Goal: Information Seeking & Learning: Find specific fact

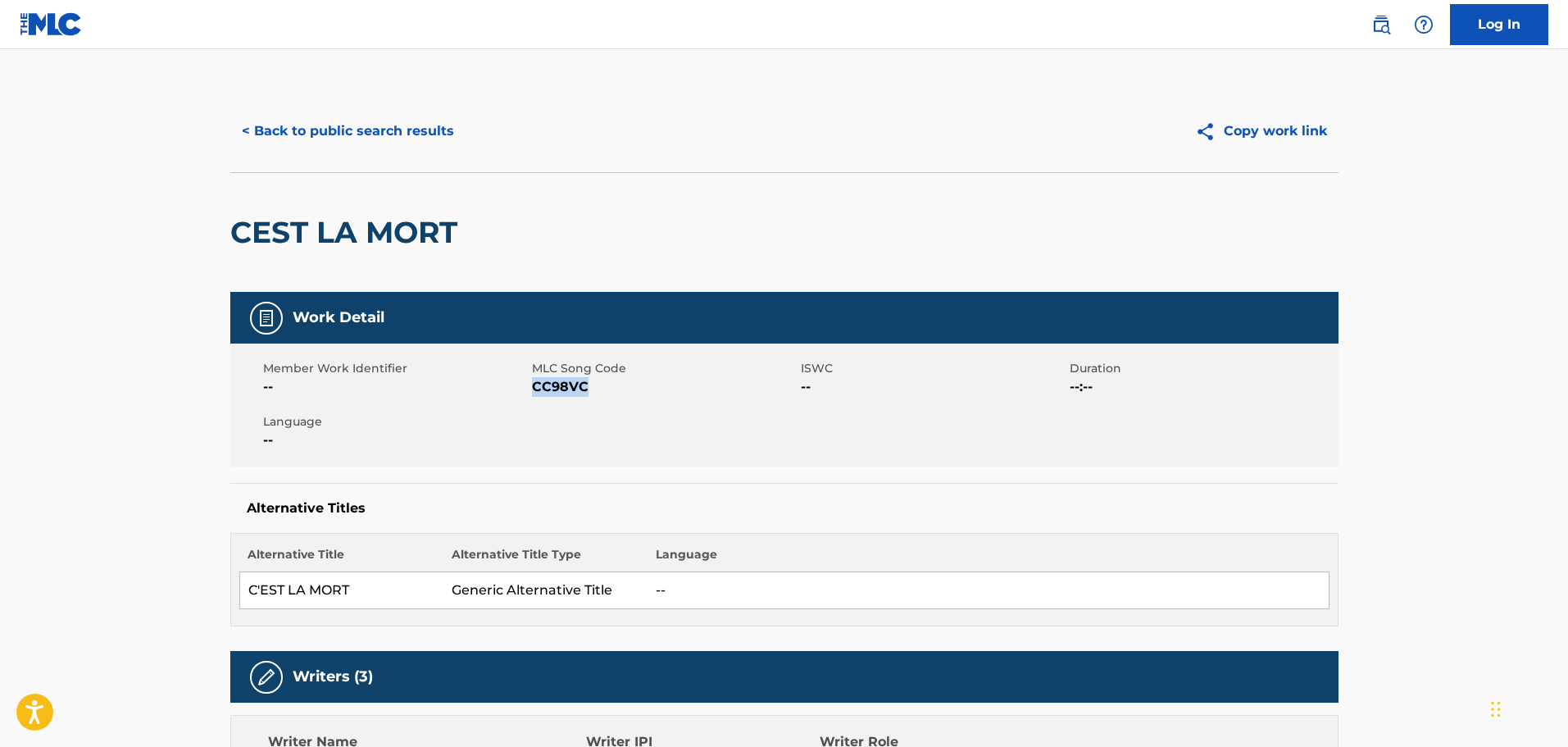
click at [309, 136] on button "< Back to public search results" at bounding box center [347, 132] width 235 height 41
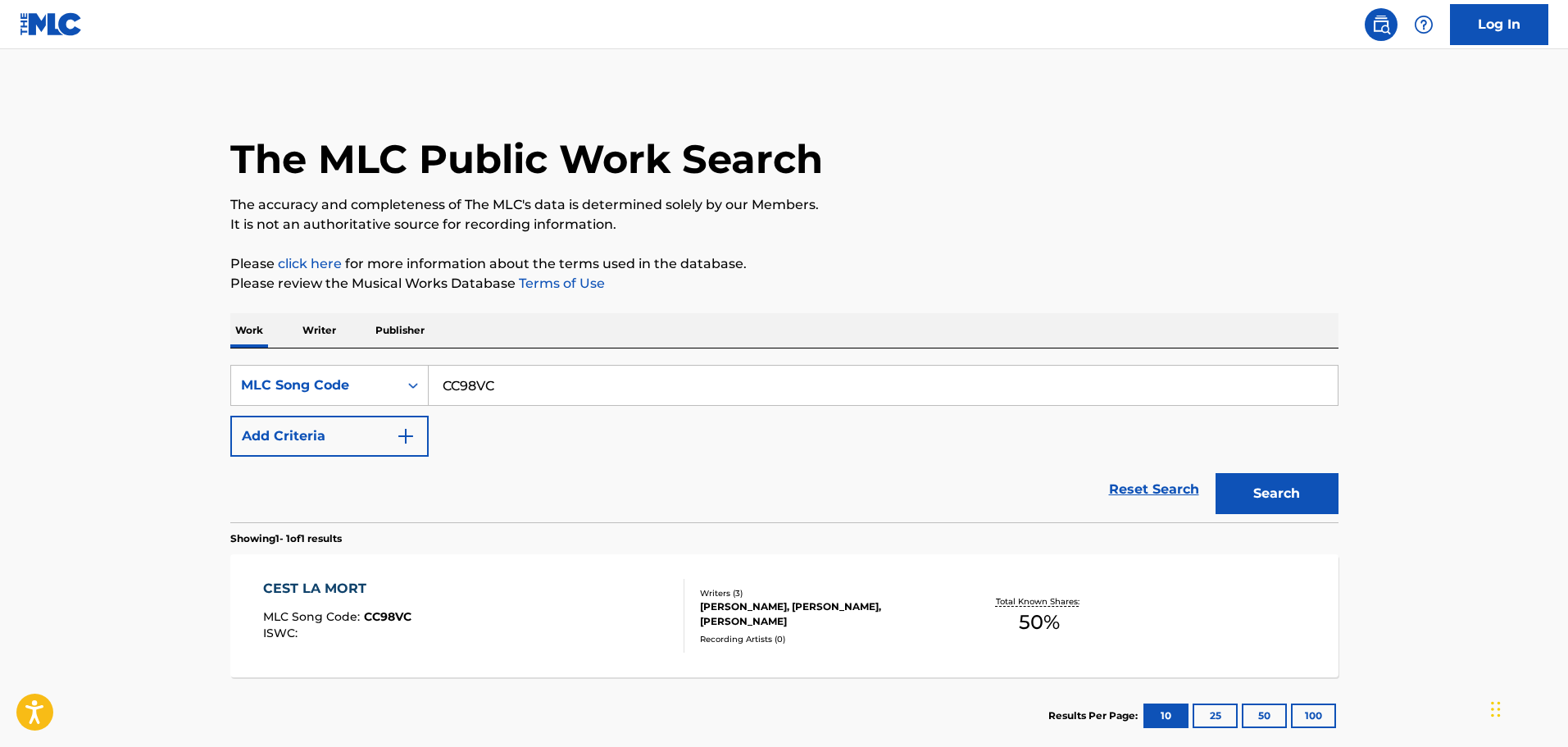
click at [469, 394] on input "CC98VC" at bounding box center [882, 386] width 909 height 40
paste input "LE7J02"
type input "LE7J02"
click at [1262, 481] on button "Search" at bounding box center [1276, 494] width 123 height 41
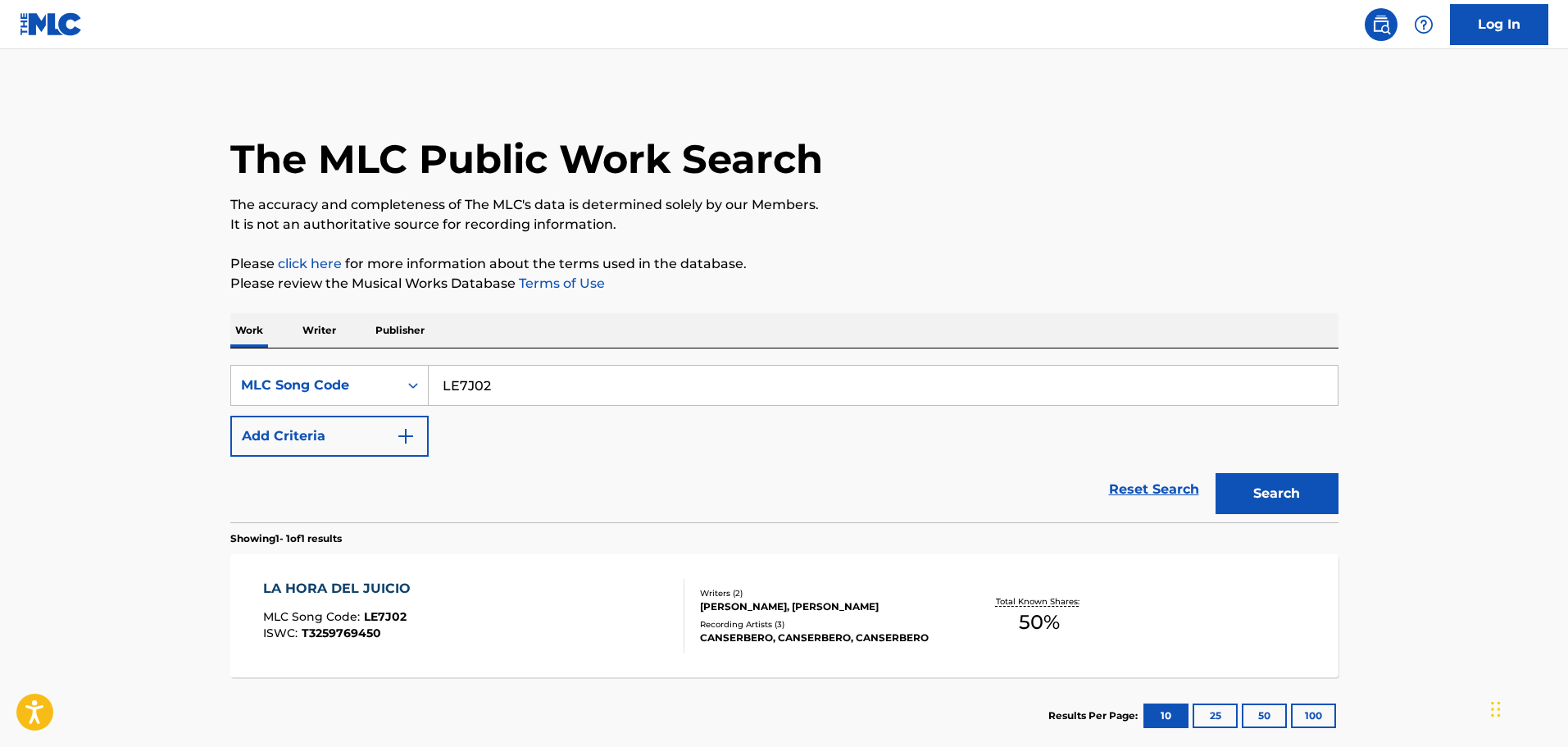
scroll to position [82, 0]
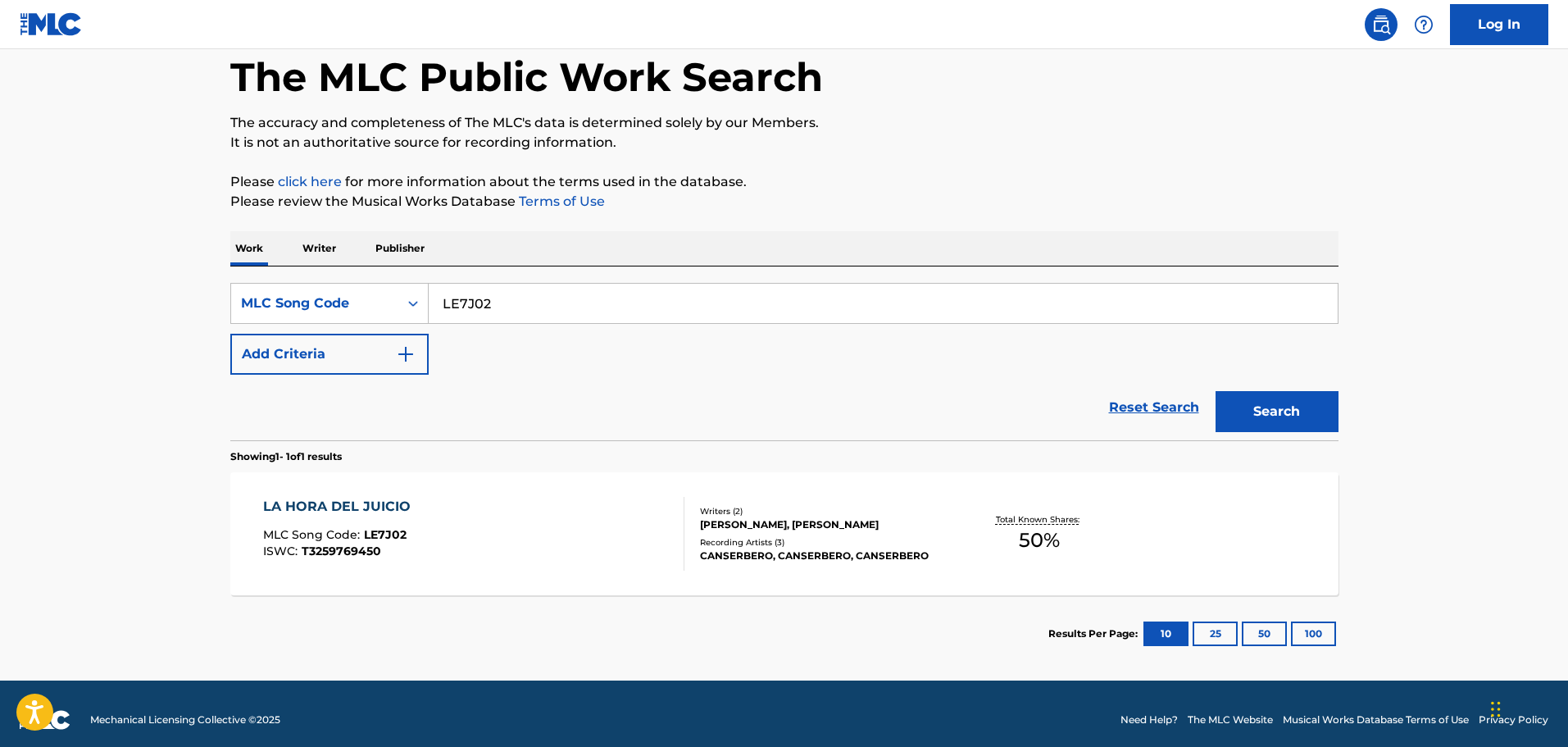
click at [384, 506] on div "LA HORA DEL JUICIO" at bounding box center [341, 506] width 156 height 20
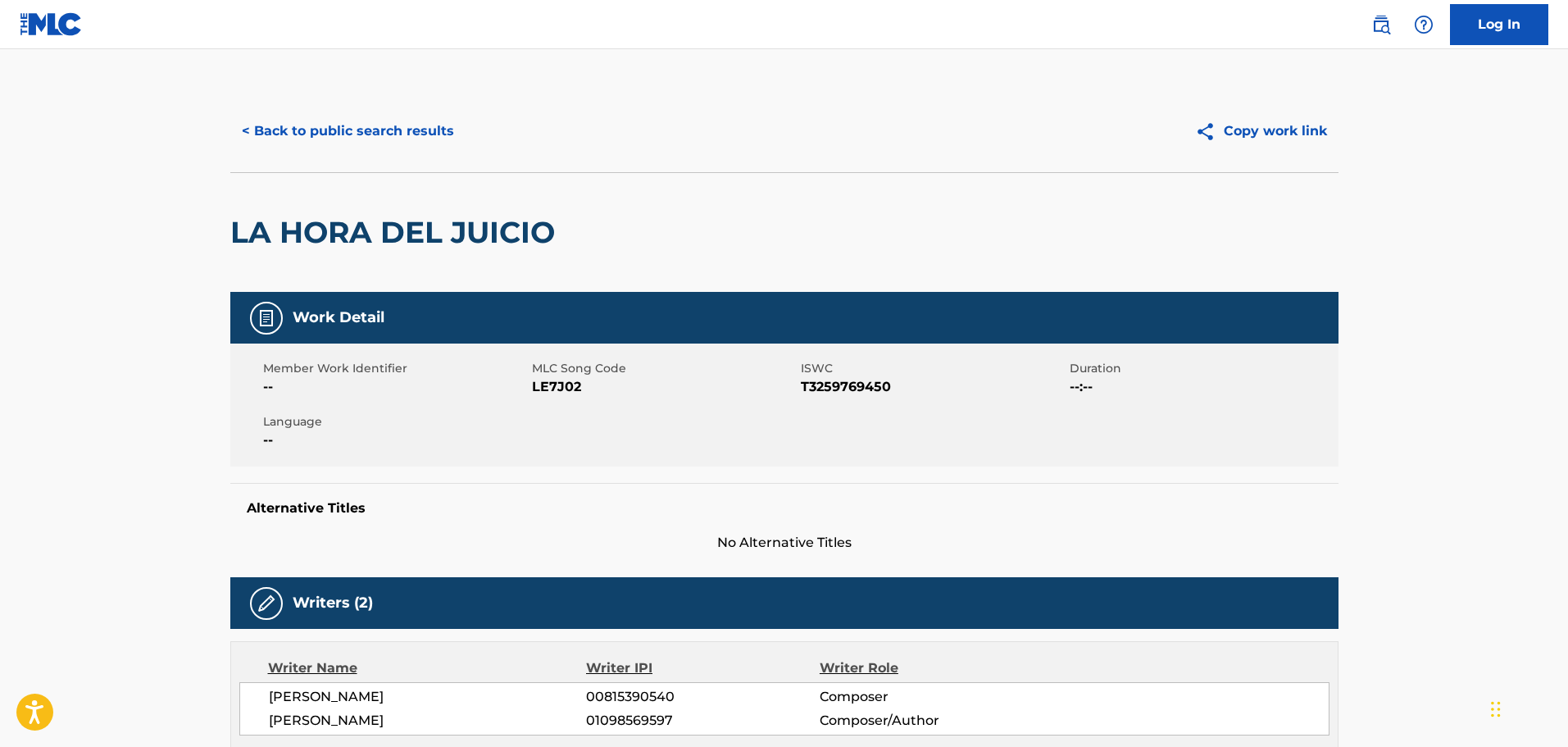
click at [566, 391] on span "LE7J02" at bounding box center [664, 386] width 265 height 20
copy span "LE7J02"
click at [409, 126] on button "< Back to public search results" at bounding box center [347, 132] width 235 height 41
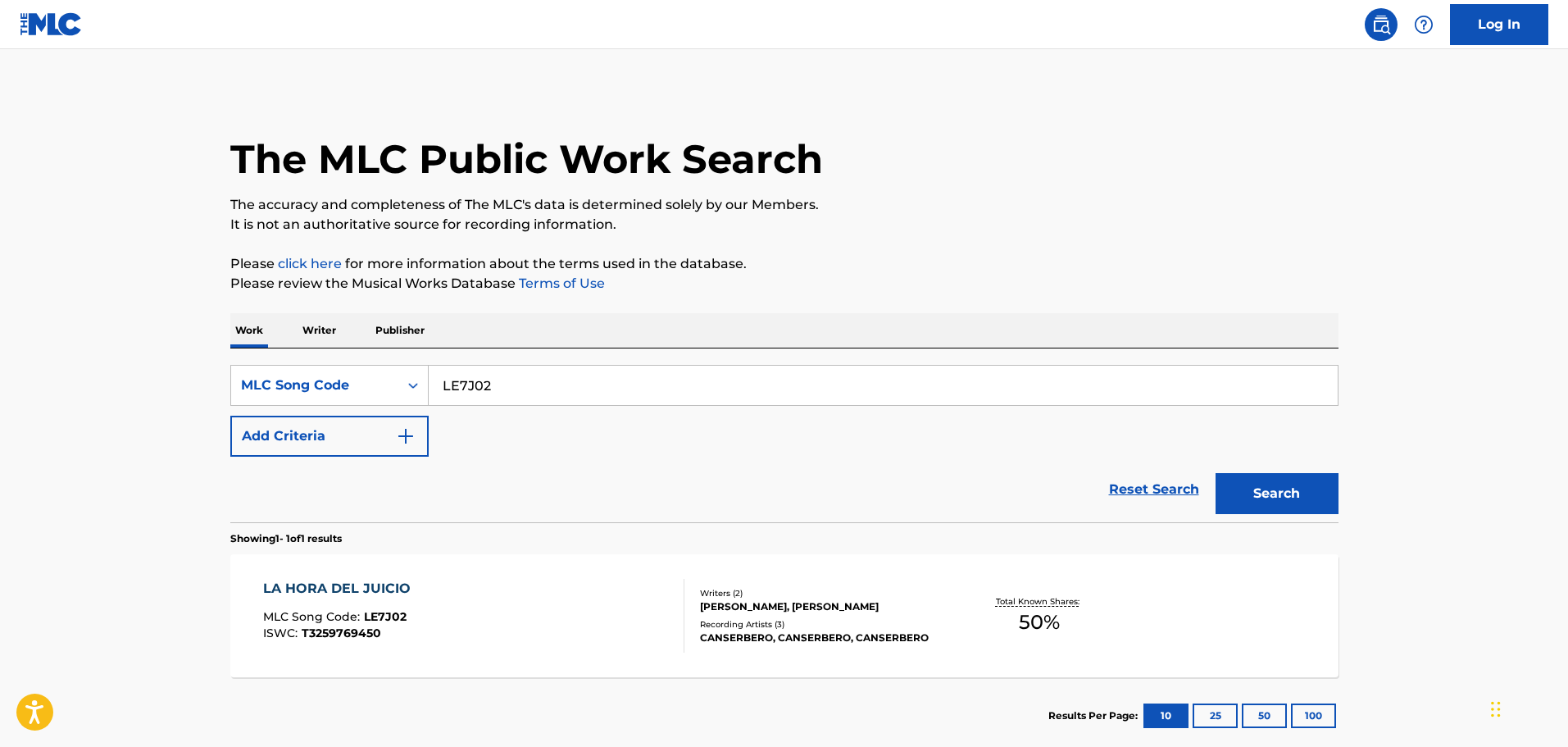
scroll to position [52, 0]
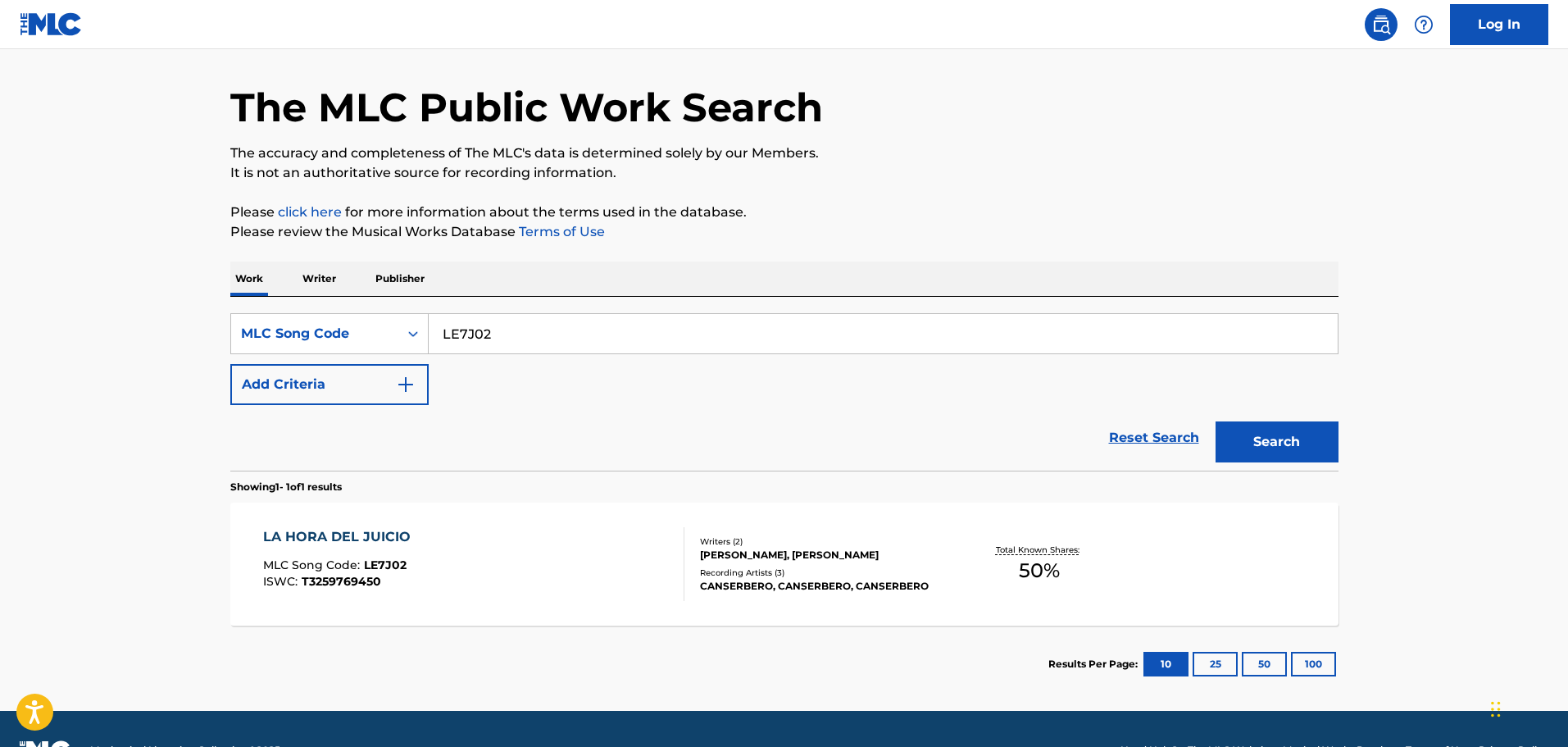
click at [445, 345] on input "LE7J02" at bounding box center [882, 334] width 909 height 40
click at [448, 343] on input "LE7J02" at bounding box center [882, 334] width 909 height 40
click at [449, 343] on input "LE7J02" at bounding box center [882, 334] width 909 height 40
paste input "CC98VC"
type input "CC98VC"
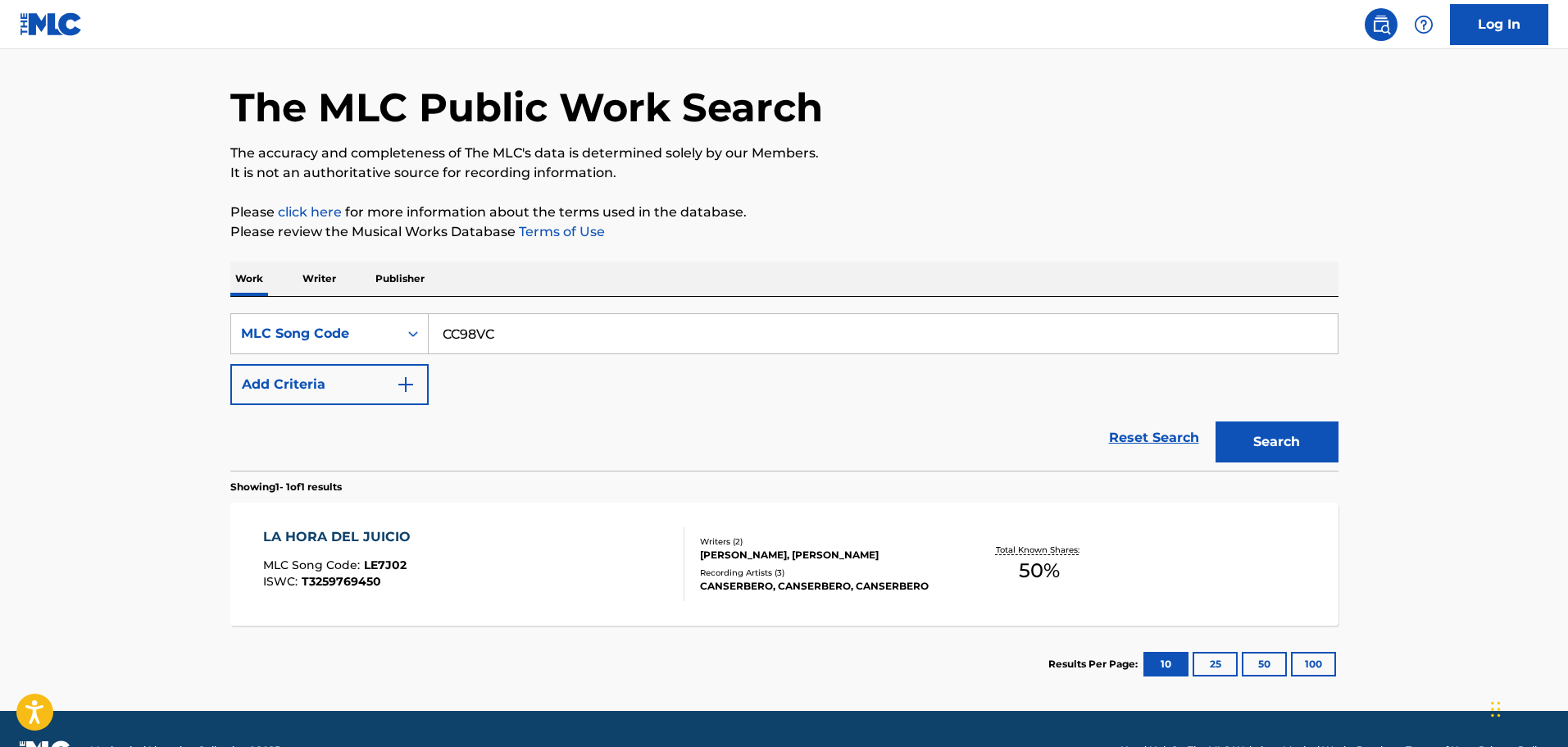
click at [1260, 427] on button "Search" at bounding box center [1276, 442] width 123 height 41
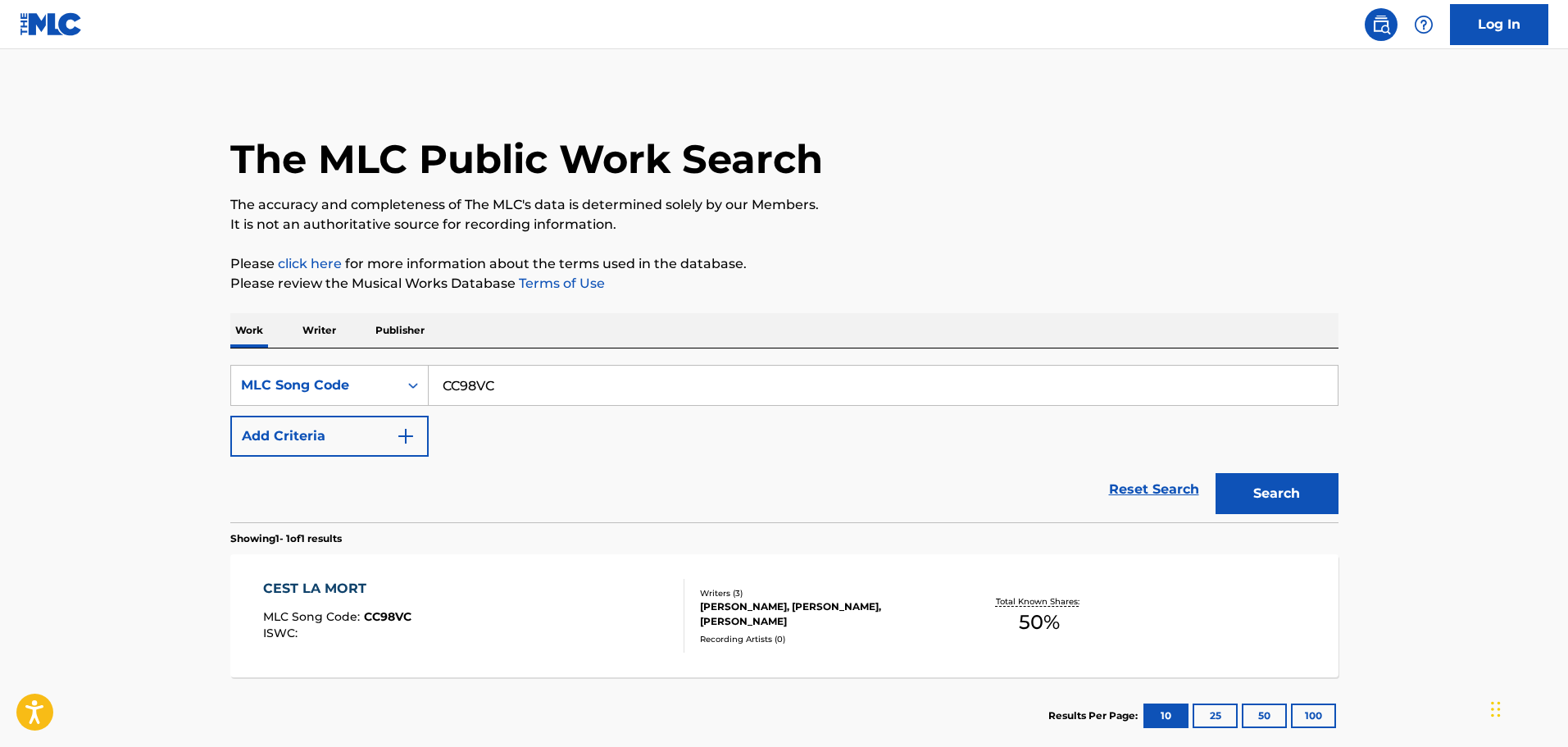
click at [354, 583] on div "CEST LA MORT" at bounding box center [337, 589] width 148 height 20
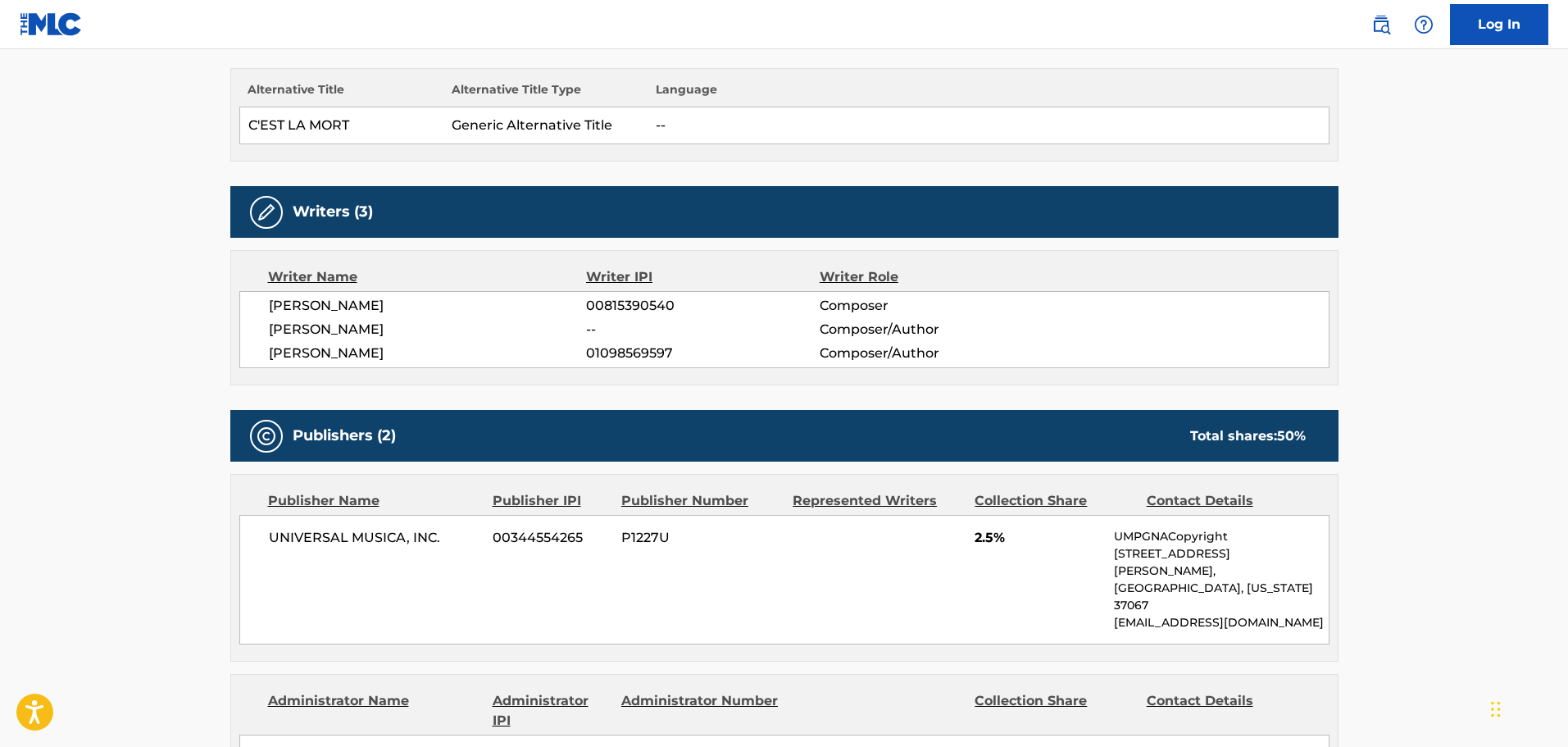
scroll to position [410, 0]
